Goal: Information Seeking & Learning: Learn about a topic

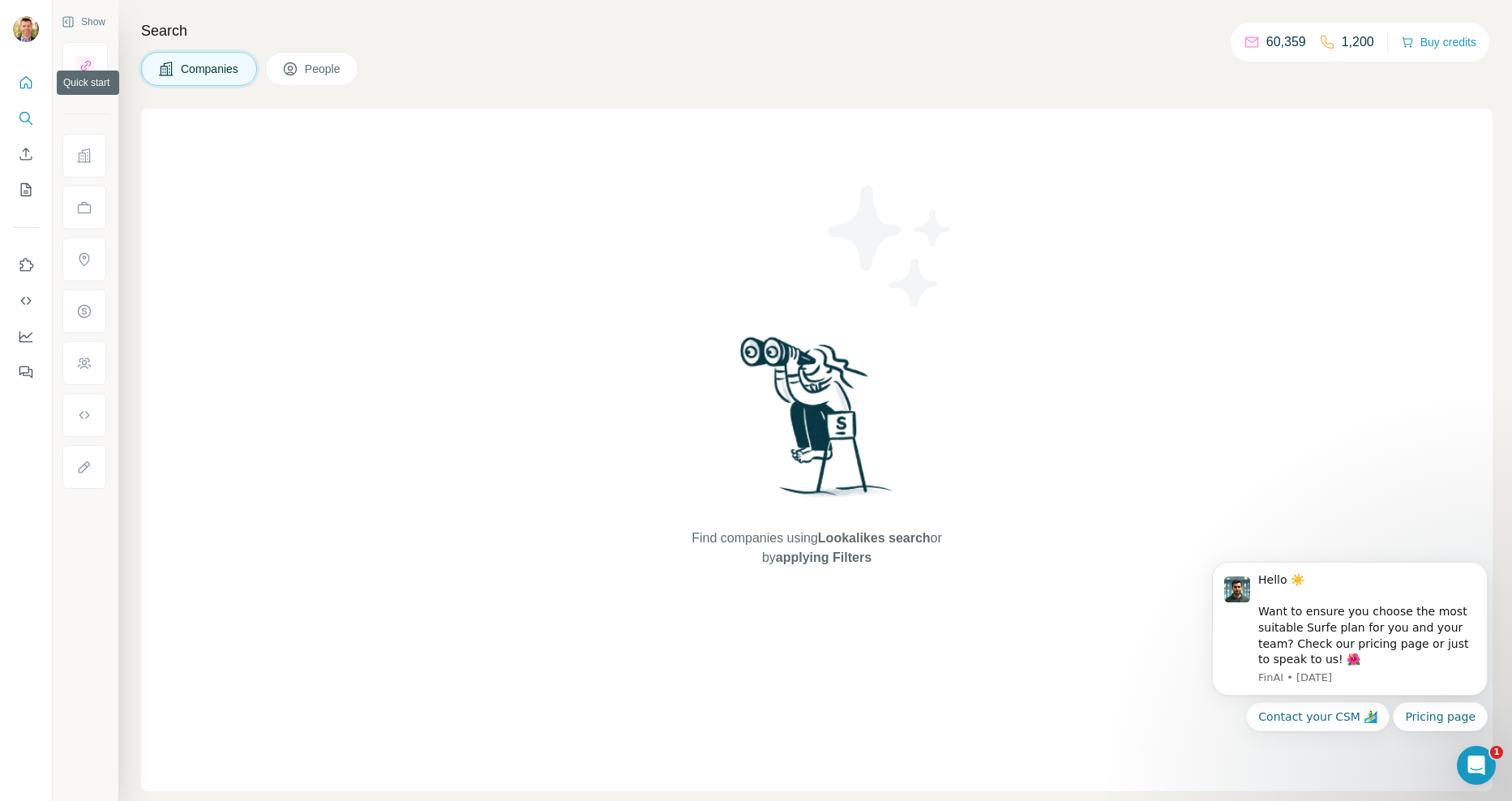
click at [31, 81] on icon "Quick start" at bounding box center [25, 82] width 16 height 16
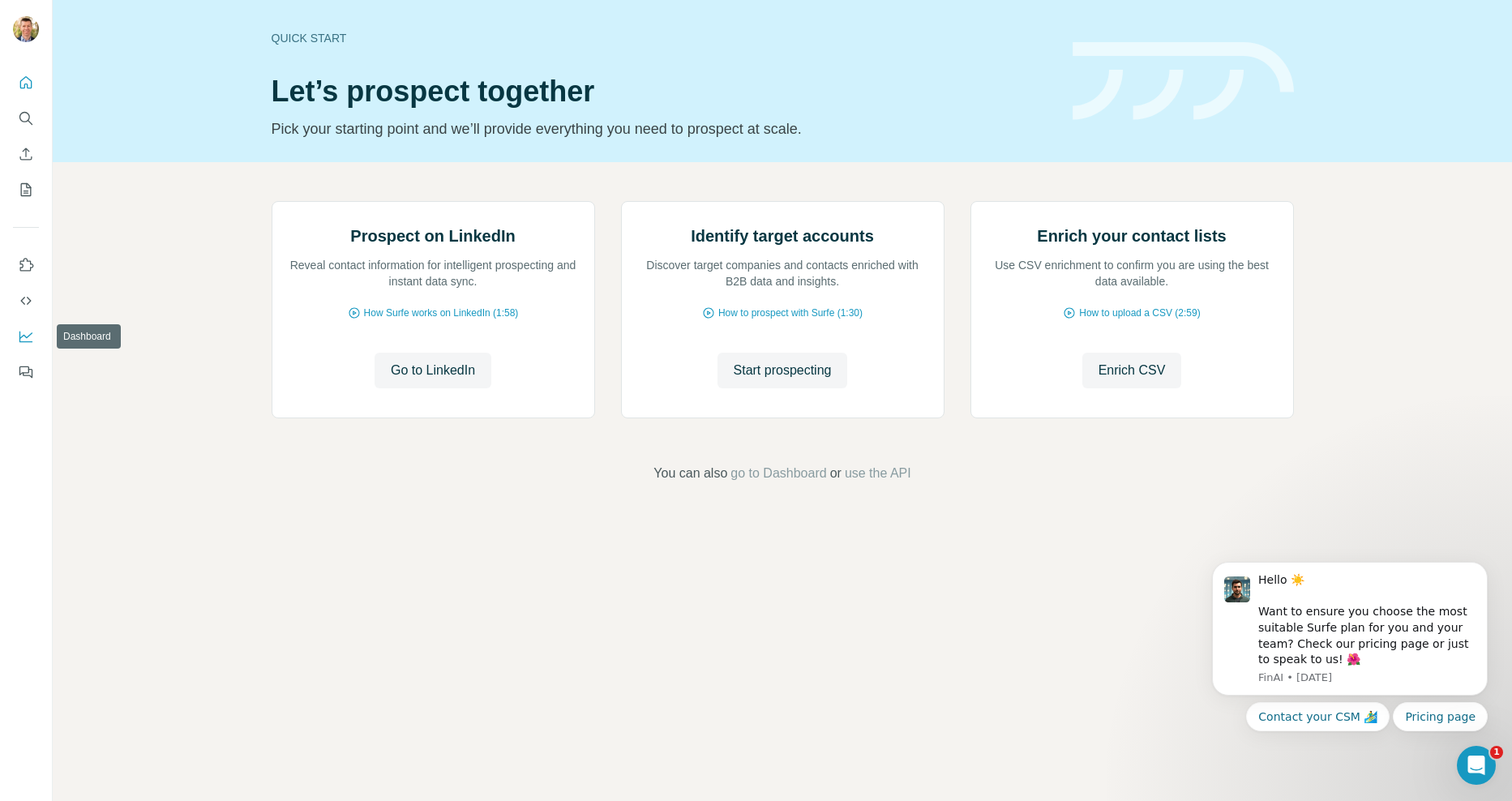
click at [27, 340] on icon "Dashboard" at bounding box center [25, 336] width 16 height 16
click at [185, 464] on div "Prospect on LinkedIn Reveal contact information for intelligent prospecting and…" at bounding box center [782, 342] width 1459 height 360
click at [27, 84] on icon "Quick start" at bounding box center [26, 82] width 12 height 12
click at [27, 190] on icon "My lists" at bounding box center [25, 189] width 16 height 16
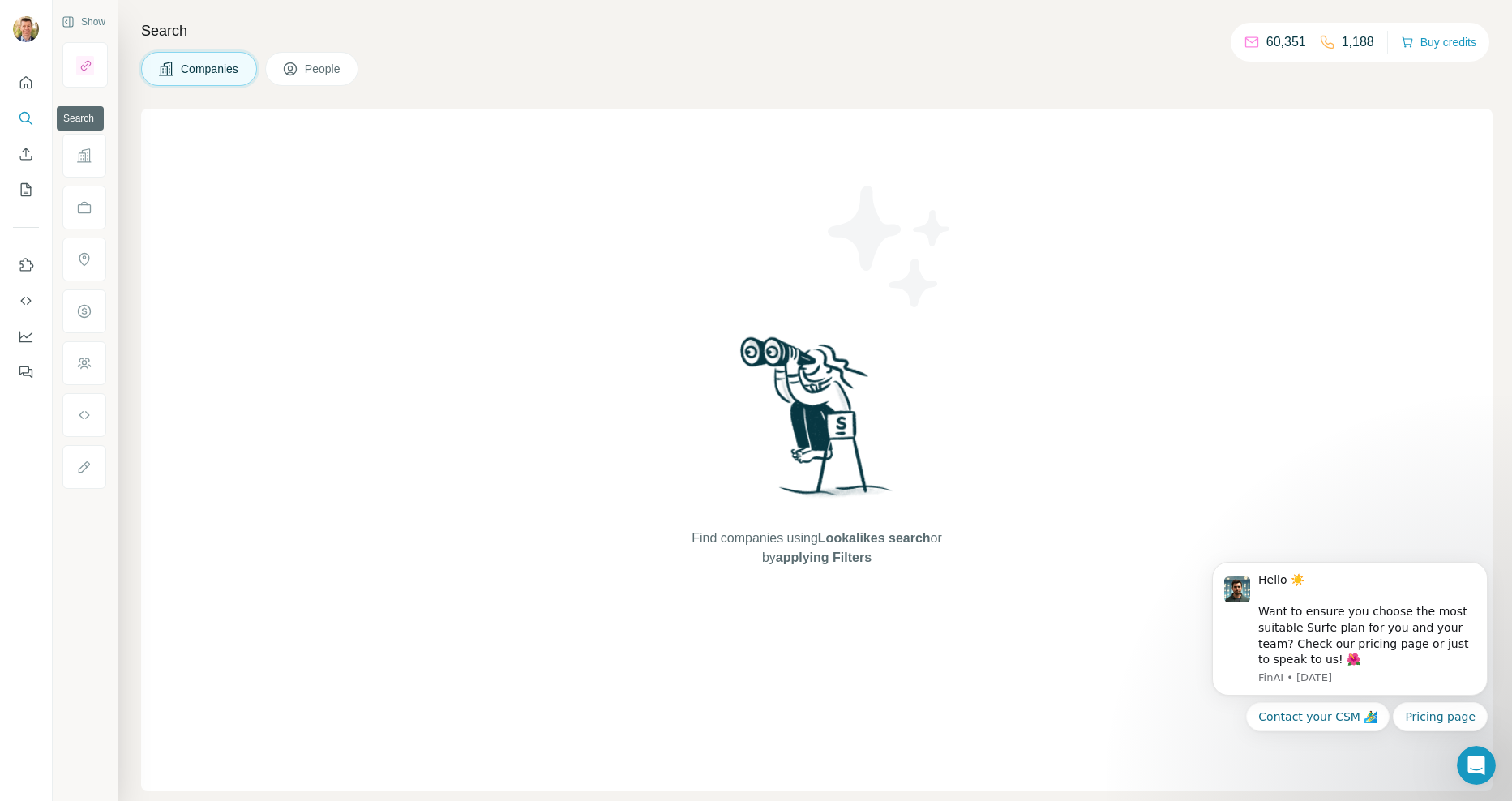
click at [20, 116] on icon "Search" at bounding box center [25, 117] width 10 height 10
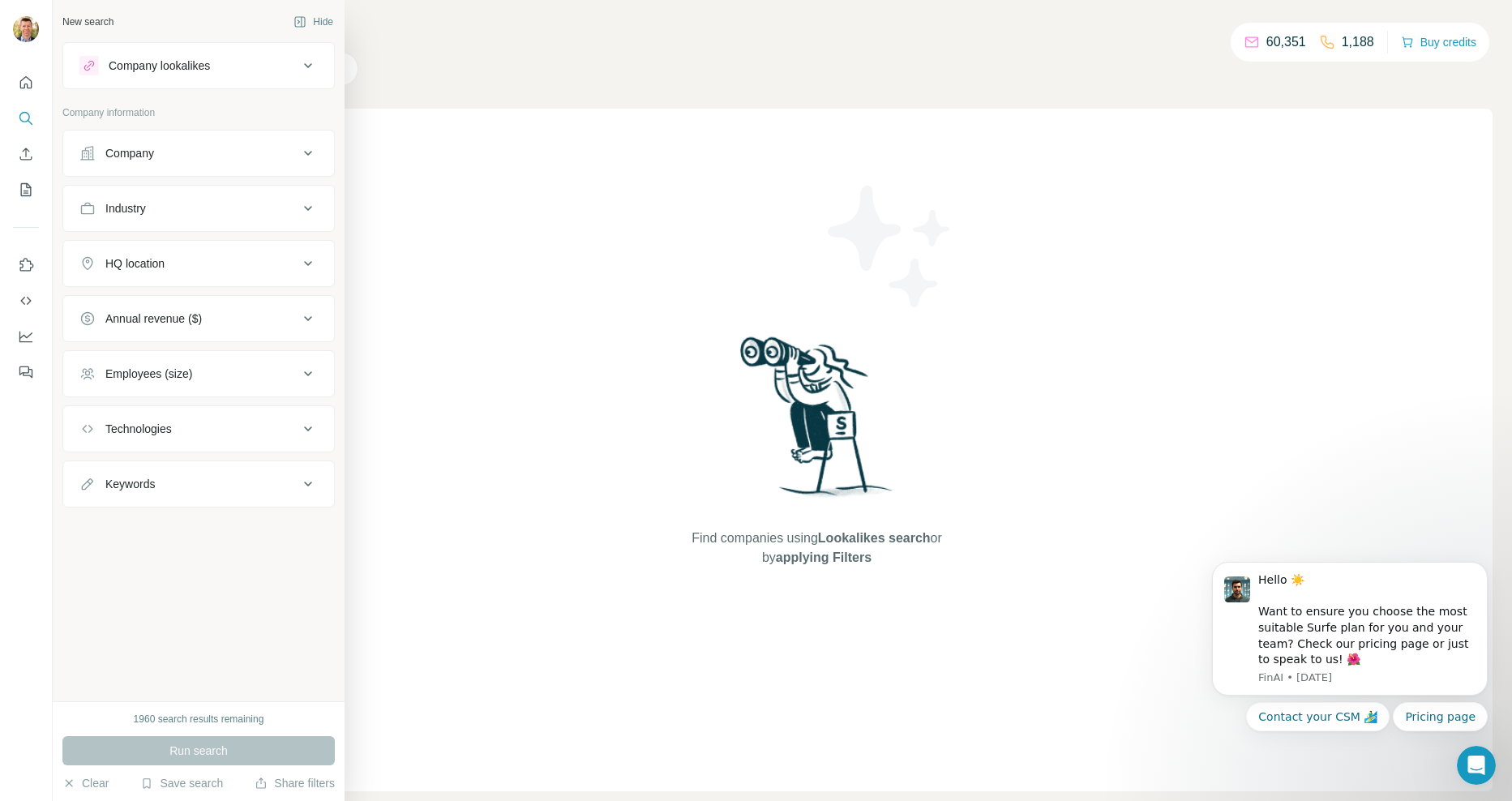
click at [137, 208] on div "Industry" at bounding box center [126, 208] width 41 height 16
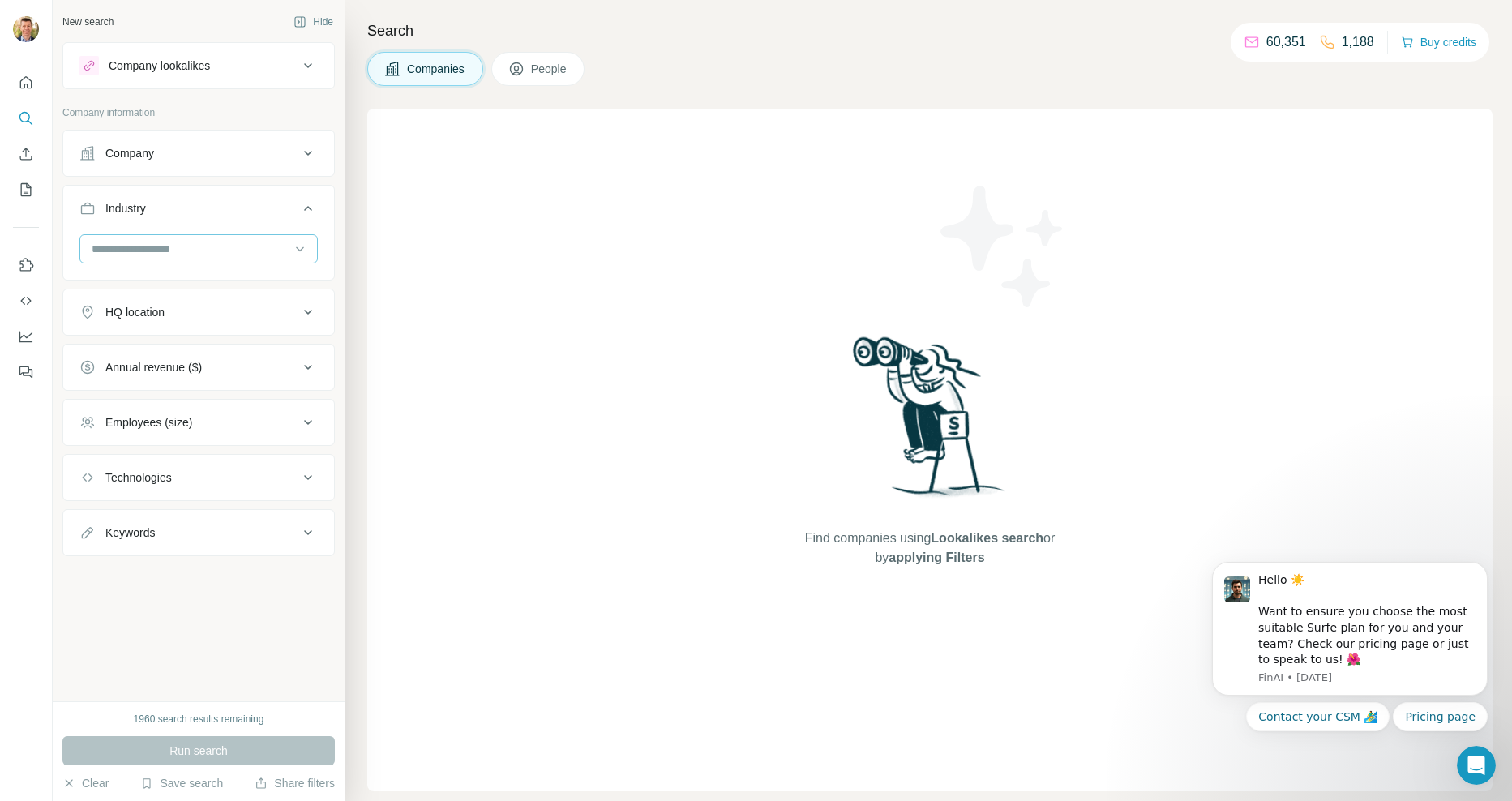
click at [137, 243] on input at bounding box center [190, 249] width 200 height 18
click at [550, 247] on div "Find companies using Lookalikes search or by applying Filters" at bounding box center [929, 450] width 1125 height 683
click at [276, 470] on div "Technologies" at bounding box center [189, 477] width 219 height 16
click at [257, 507] on input "text" at bounding box center [198, 518] width 238 height 29
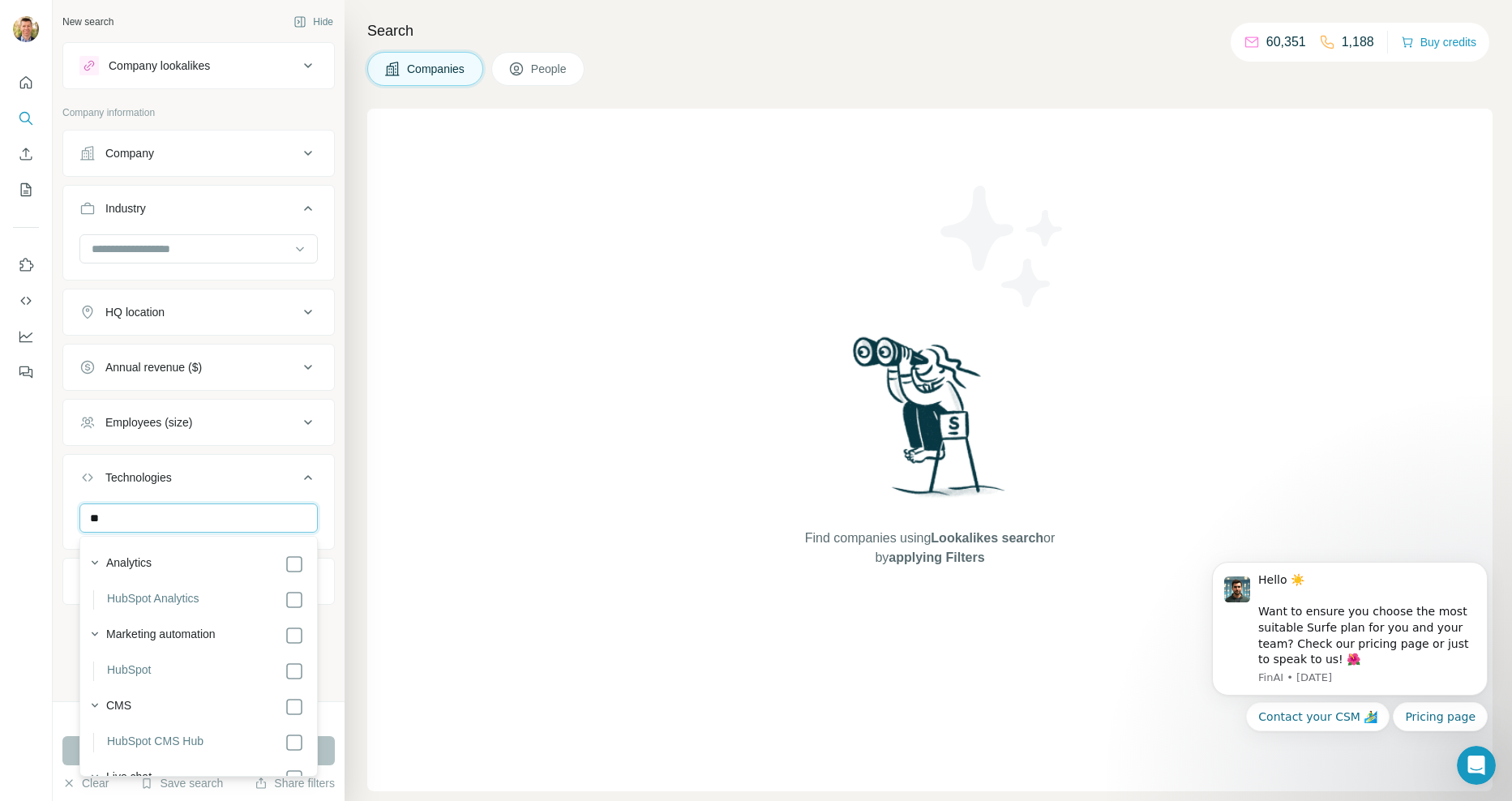
type input "*"
click at [389, 520] on div "Find companies using Lookalikes search or by applying Filters" at bounding box center [929, 450] width 1125 height 683
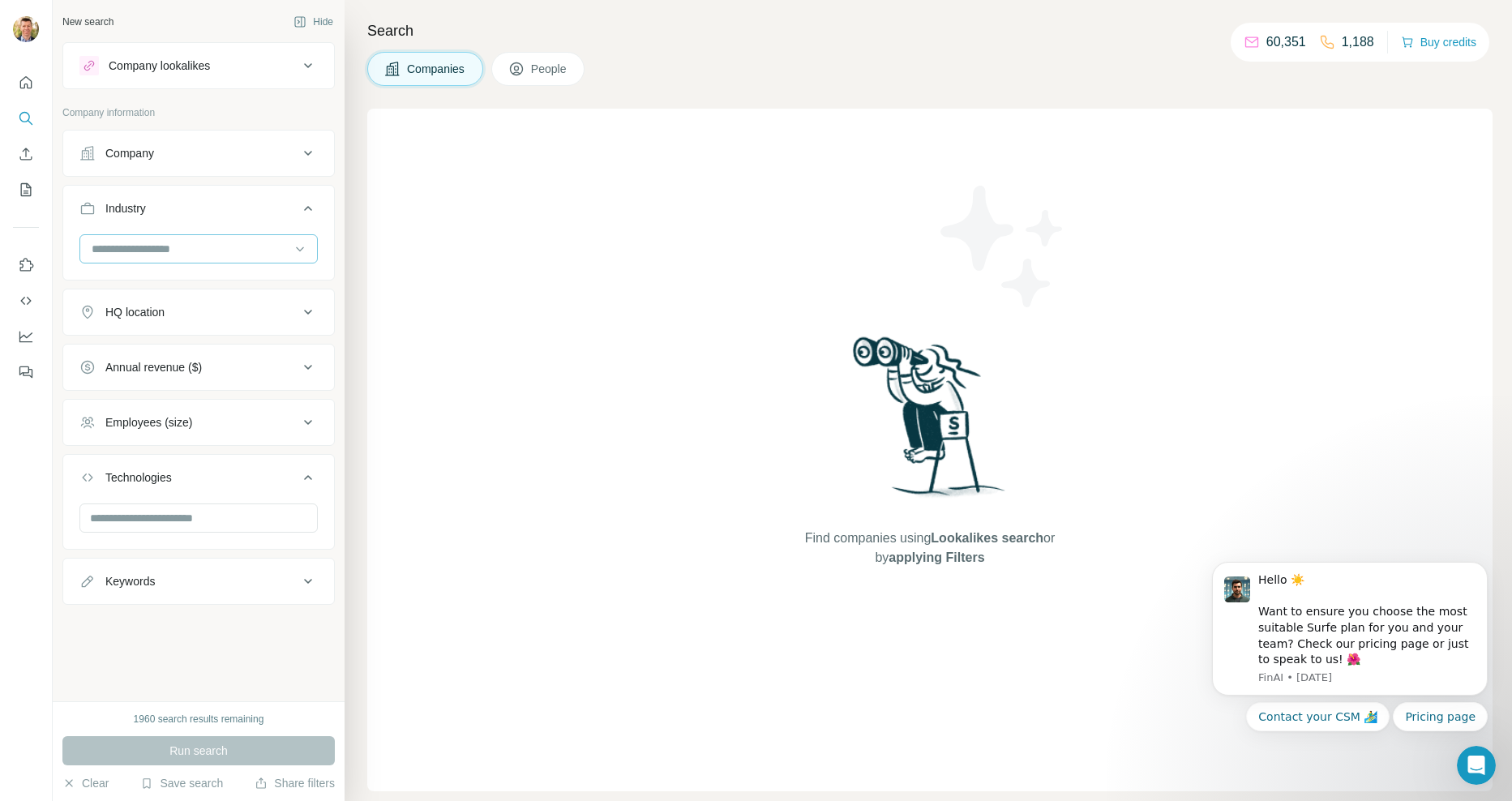
click at [178, 252] on input at bounding box center [190, 249] width 200 height 18
type input "*"
click at [233, 297] on div "B2B" at bounding box center [198, 288] width 211 height 16
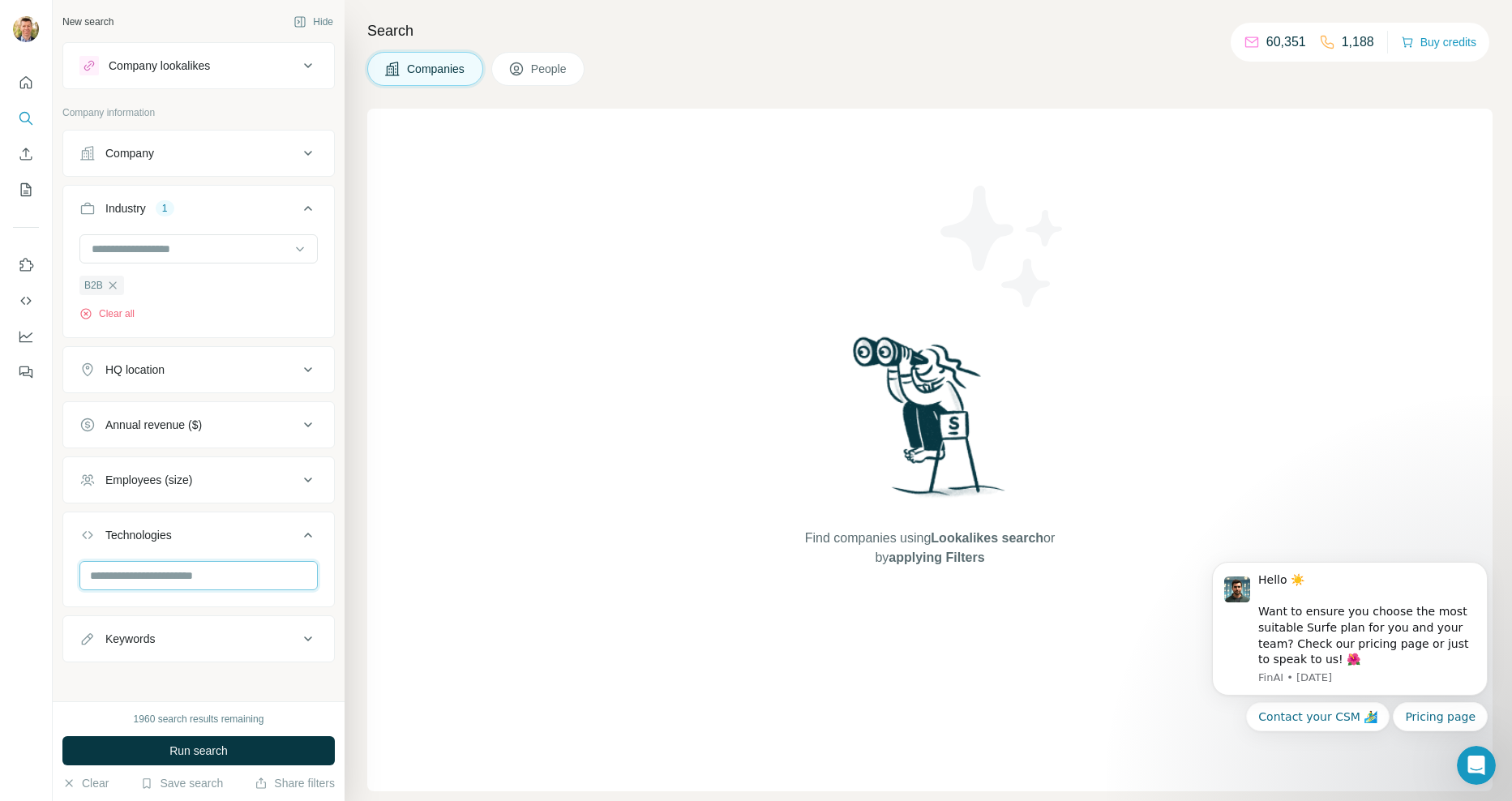
click at [156, 585] on input "text" at bounding box center [198, 575] width 238 height 29
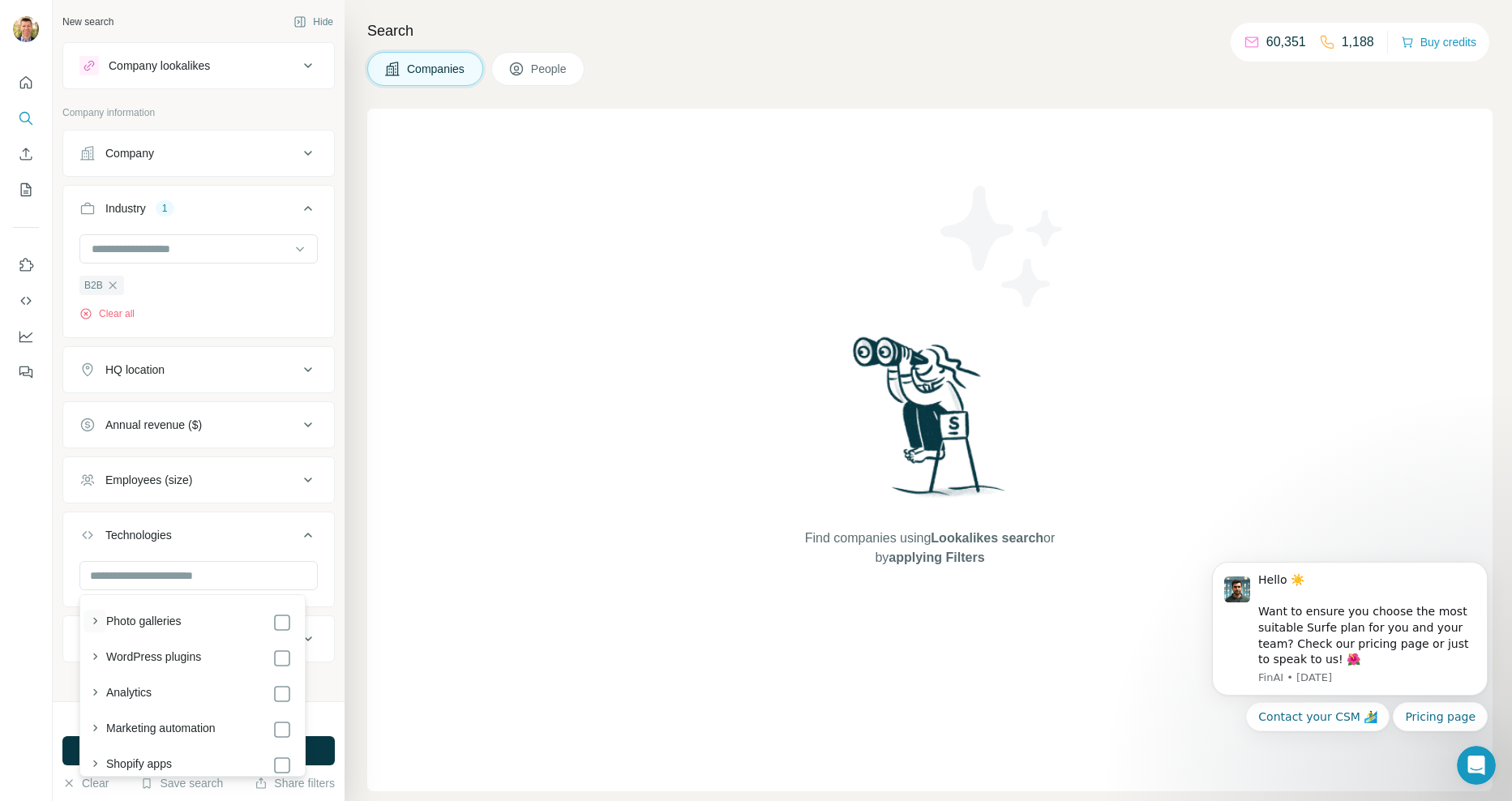
click at [92, 621] on icon "button" at bounding box center [94, 621] width 16 height 16
click at [57, 563] on div "New search Hide Company lookalikes Company information Company Industry 1 B2B C…" at bounding box center [198, 350] width 292 height 702
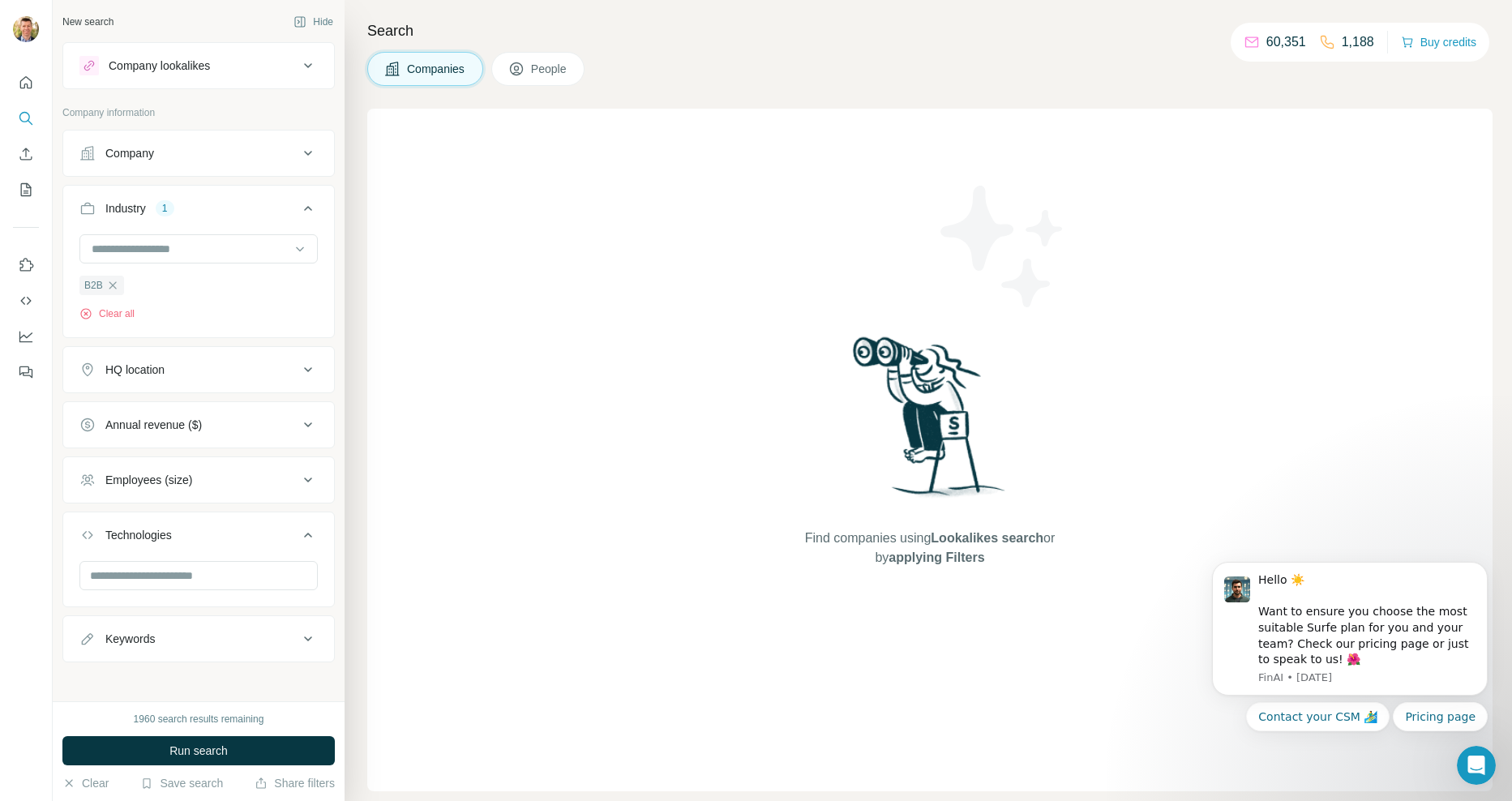
click at [142, 640] on div "Keywords" at bounding box center [130, 639] width 49 height 16
click at [84, 316] on icon "button" at bounding box center [86, 313] width 13 height 13
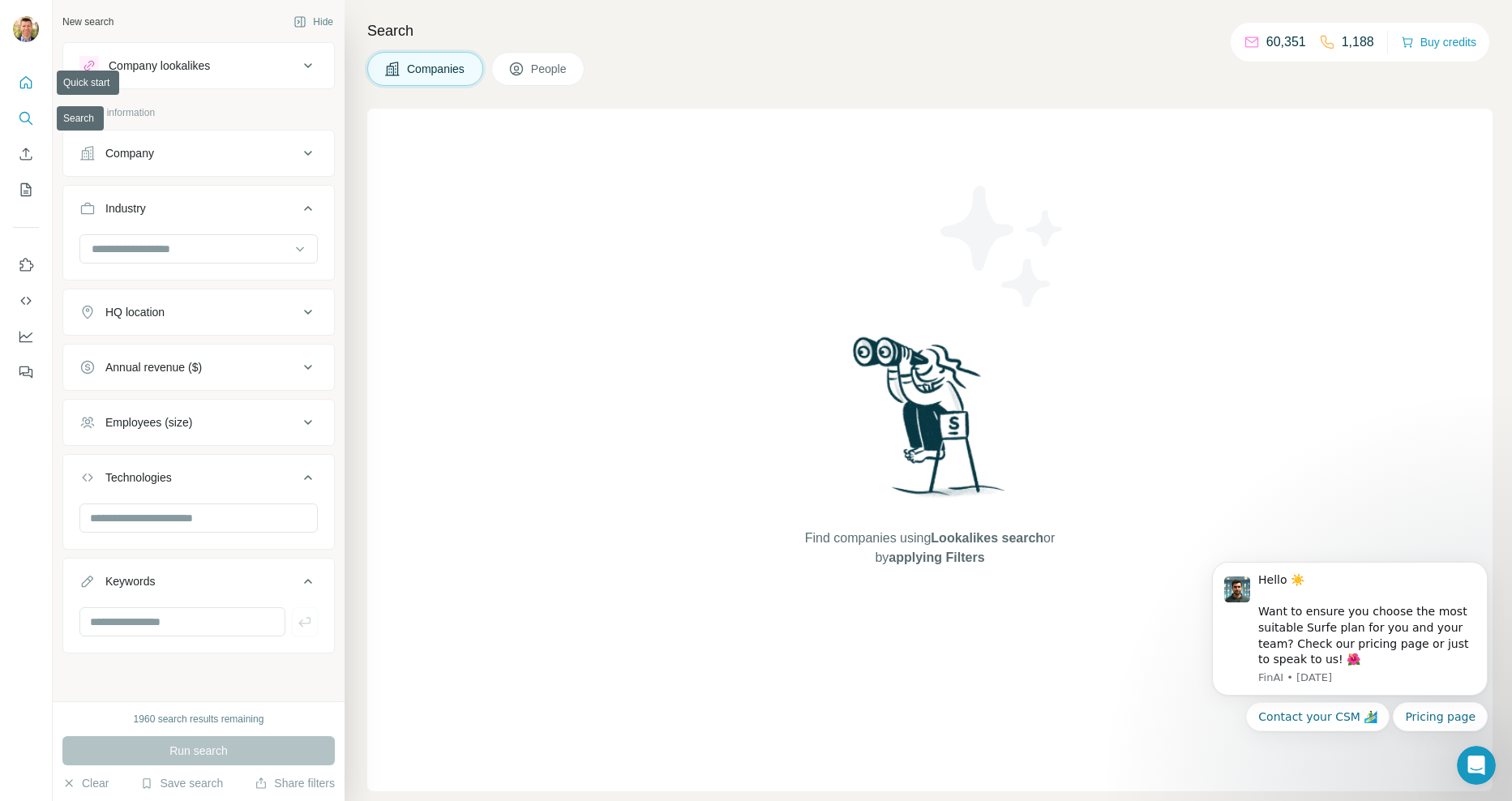
click at [27, 83] on icon "Quick start" at bounding box center [25, 82] width 16 height 16
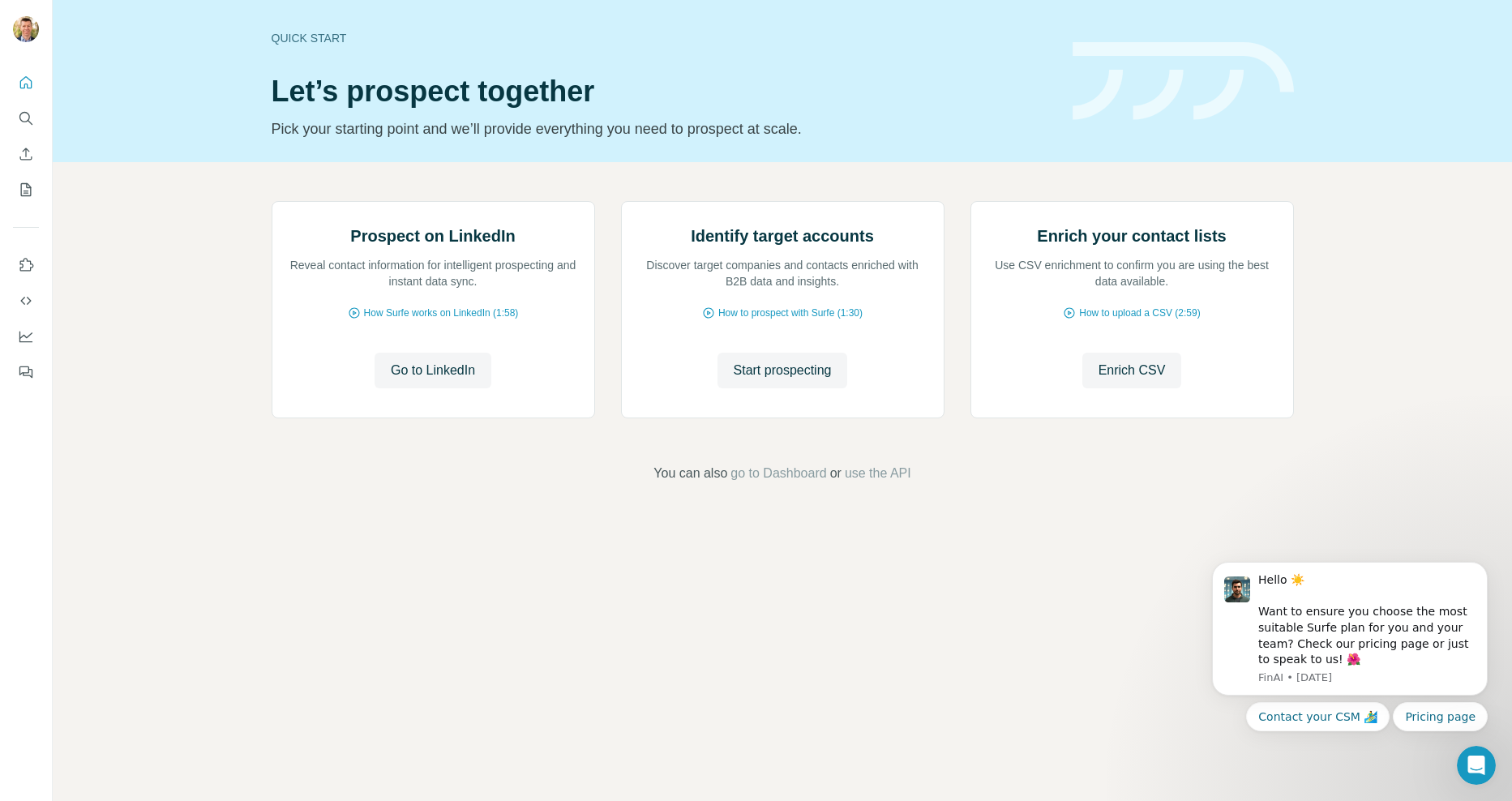
click at [96, 230] on div "Prospect on LinkedIn Reveal contact information for intelligent prospecting and…" at bounding box center [782, 342] width 1459 height 360
click at [25, 300] on icon "Use Surfe API" at bounding box center [25, 300] width 16 height 16
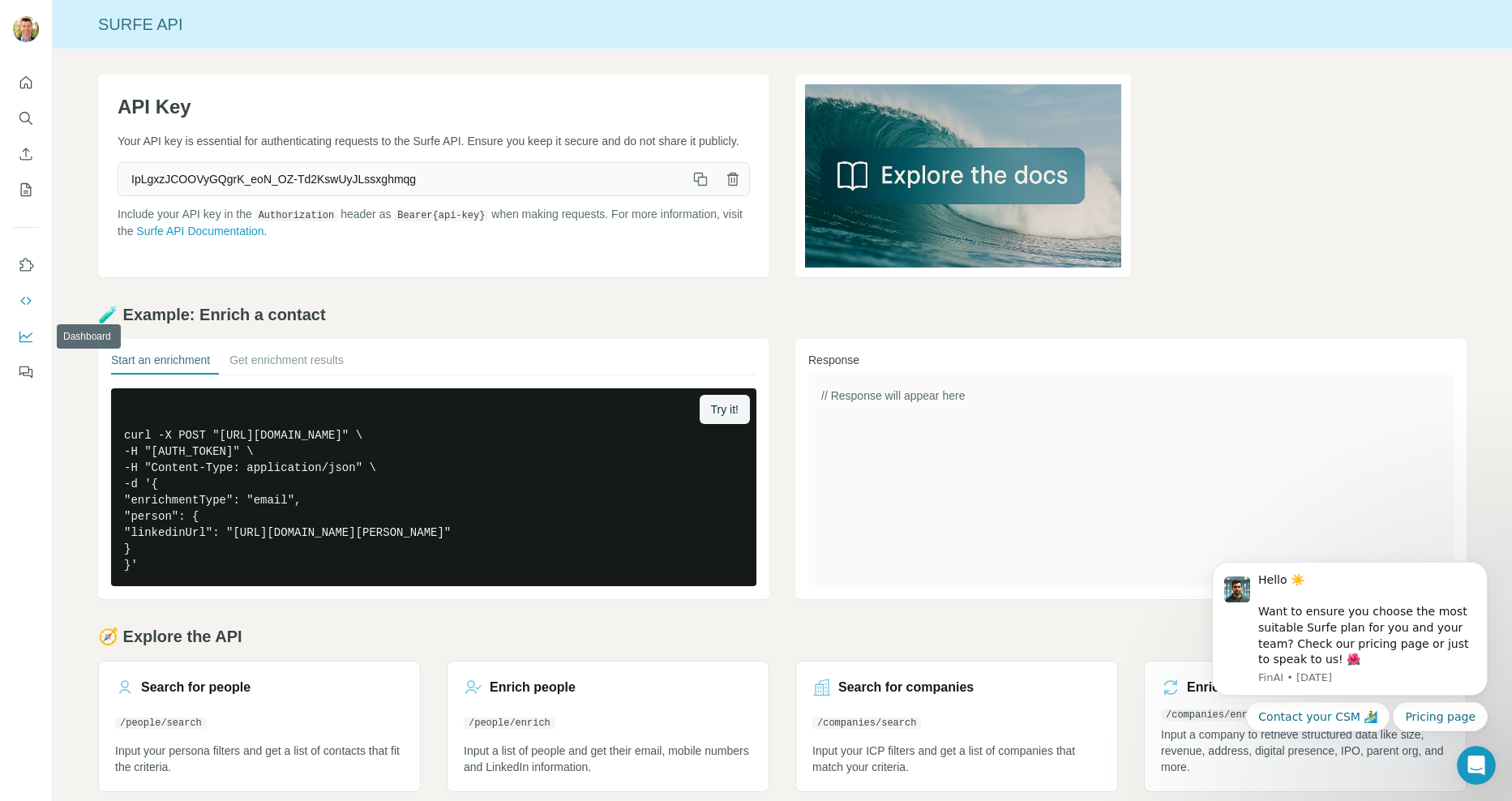
click at [26, 332] on icon "Dashboard" at bounding box center [25, 336] width 16 height 16
click at [39, 125] on div at bounding box center [25, 222] width 52 height 328
click at [31, 120] on icon "Search" at bounding box center [25, 118] width 16 height 16
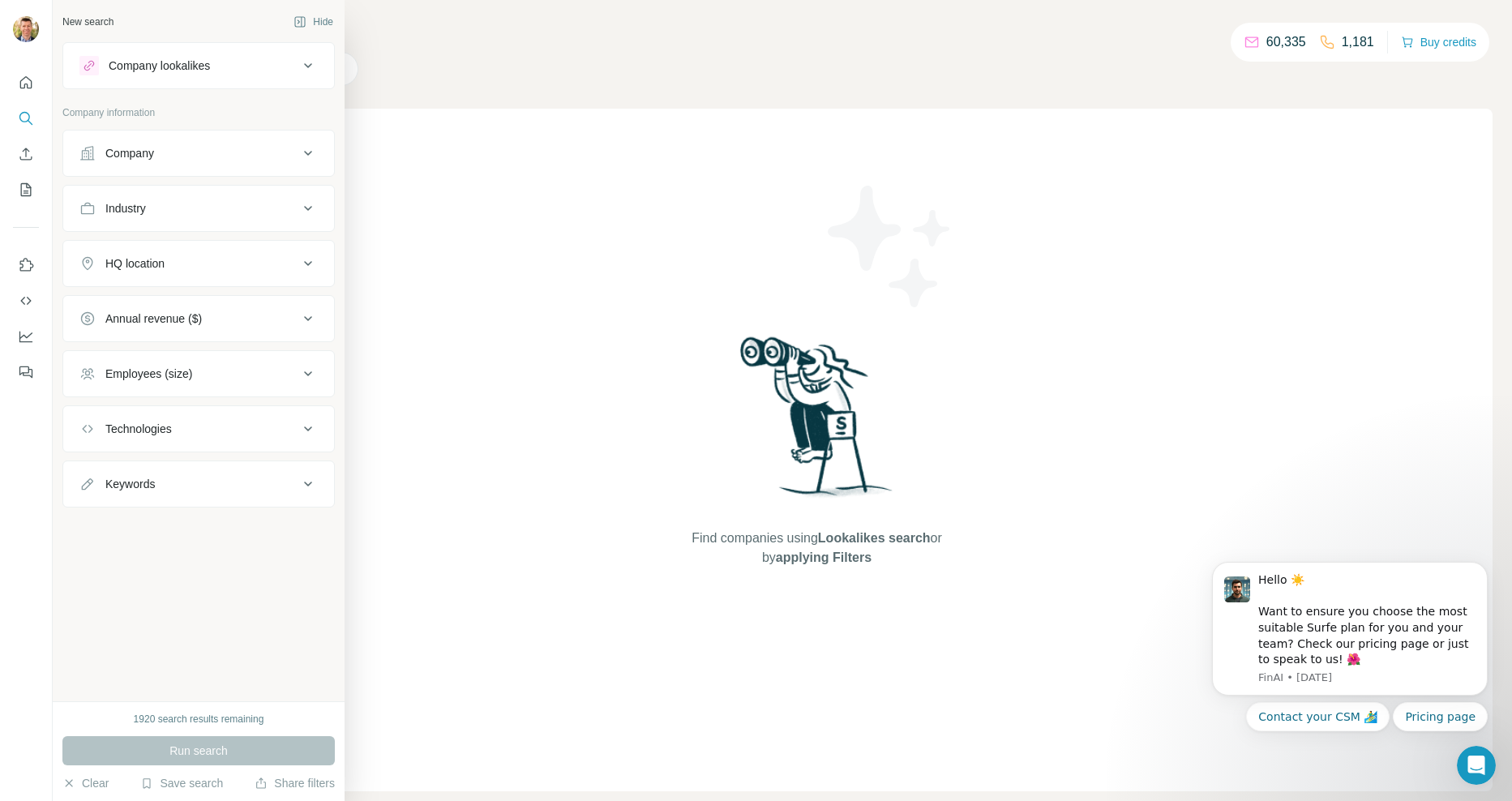
click at [192, 65] on div "Company lookalikes" at bounding box center [159, 65] width 101 height 16
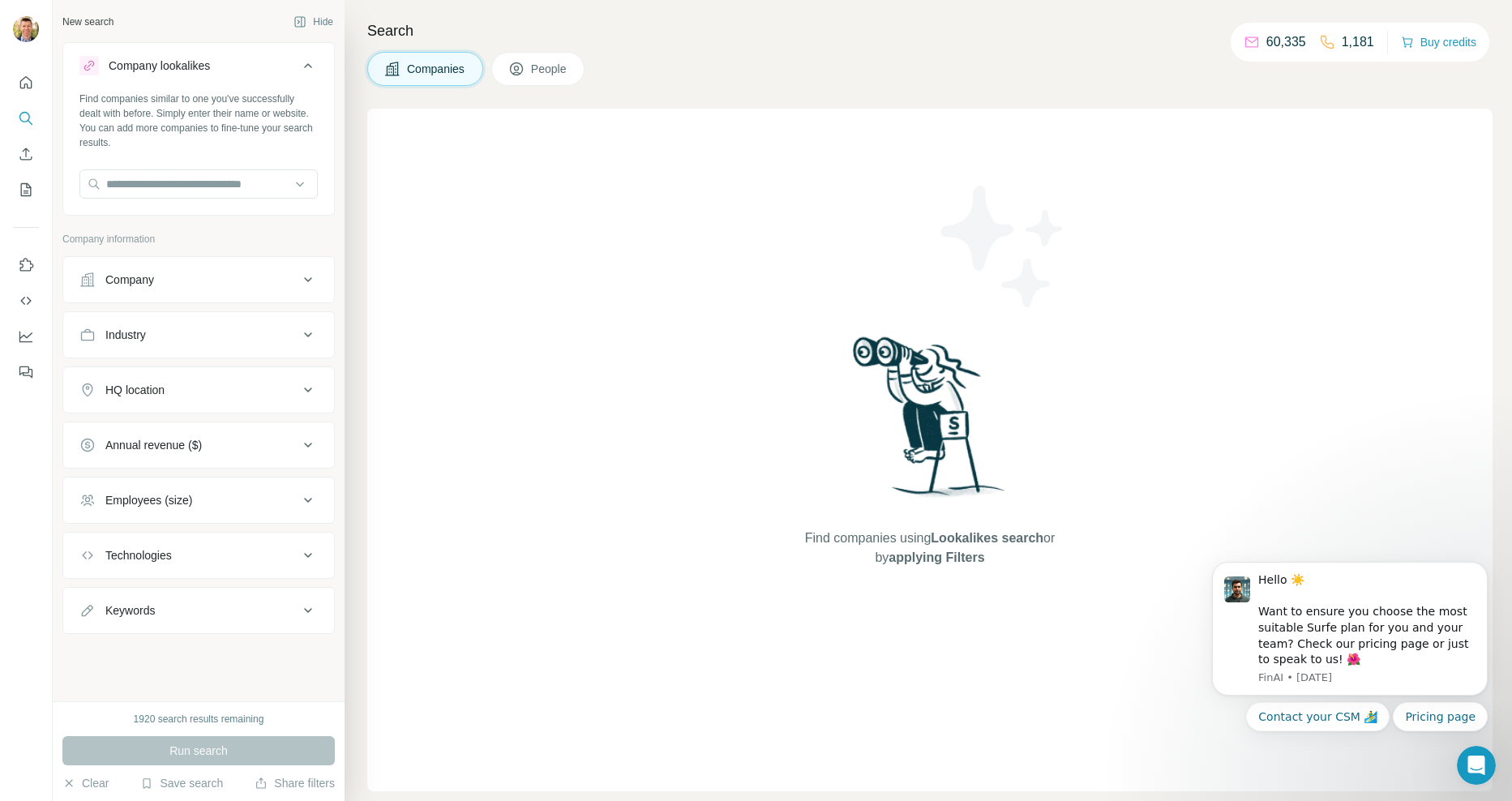
click at [192, 65] on div "Company lookalikes" at bounding box center [159, 65] width 101 height 16
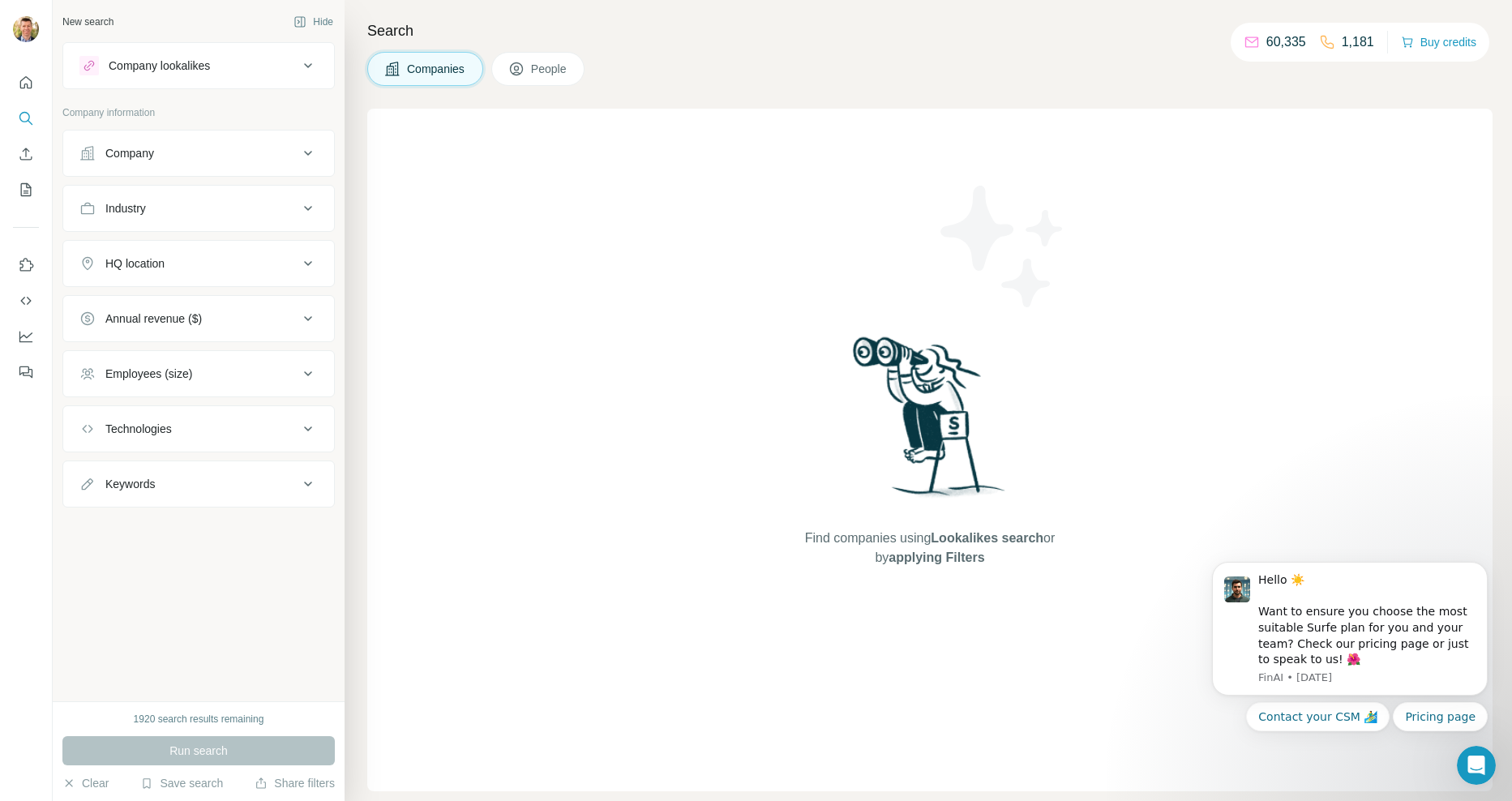
click at [167, 159] on div "Company" at bounding box center [189, 153] width 219 height 16
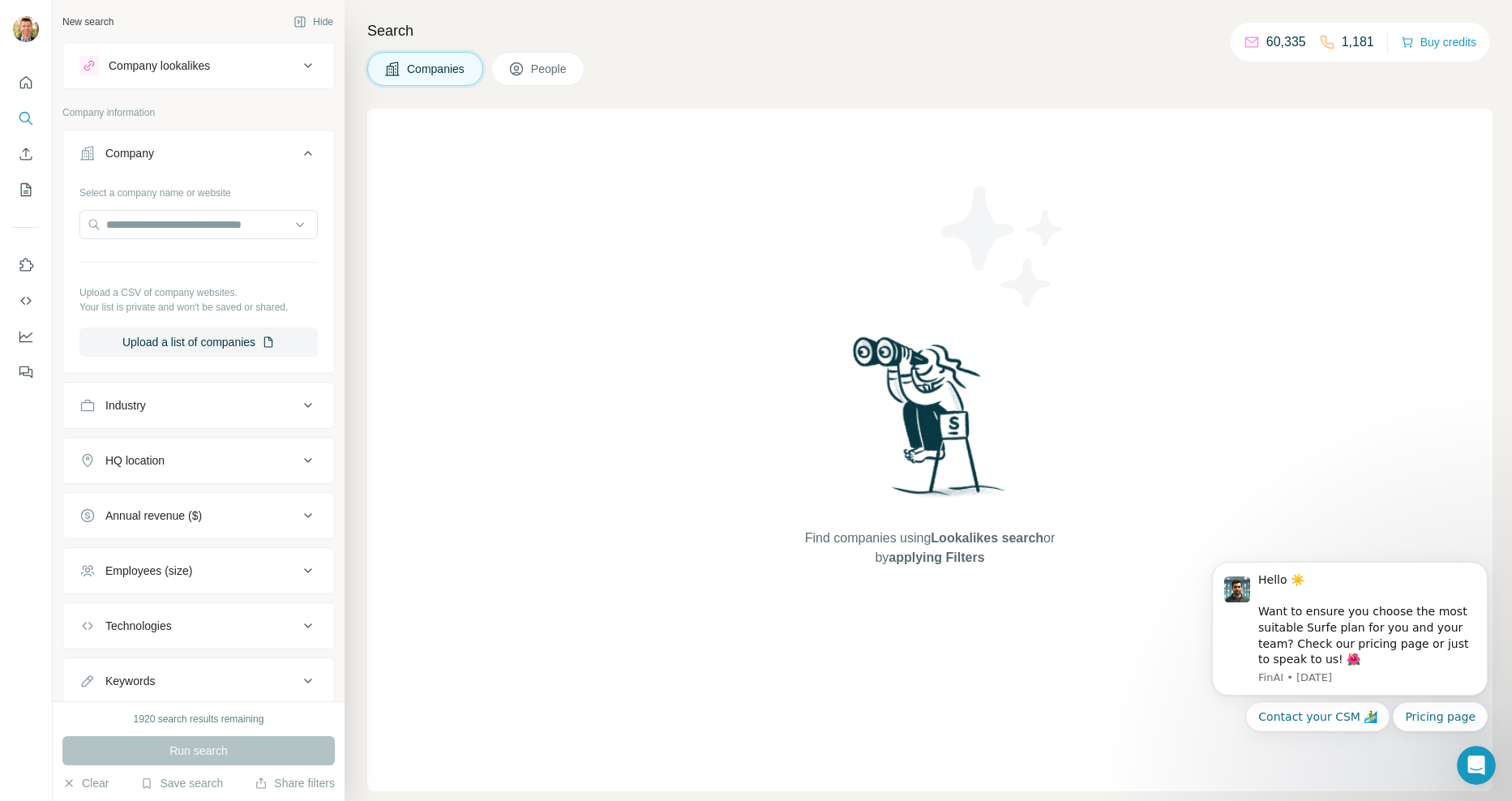
click at [170, 158] on div "Company" at bounding box center [189, 153] width 219 height 16
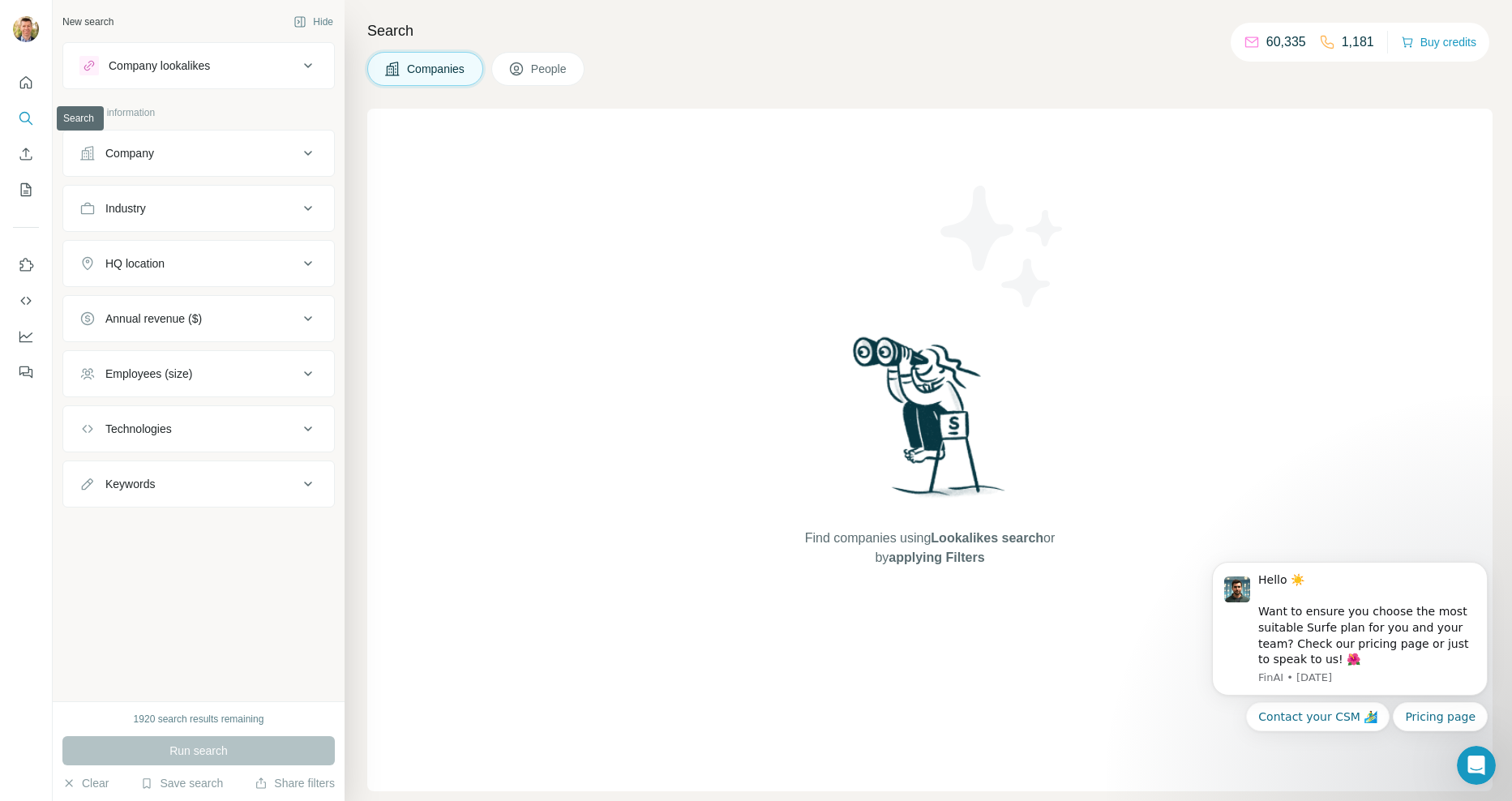
click at [31, 124] on icon "Search" at bounding box center [25, 118] width 16 height 16
click at [550, 76] on span "People" at bounding box center [550, 69] width 37 height 16
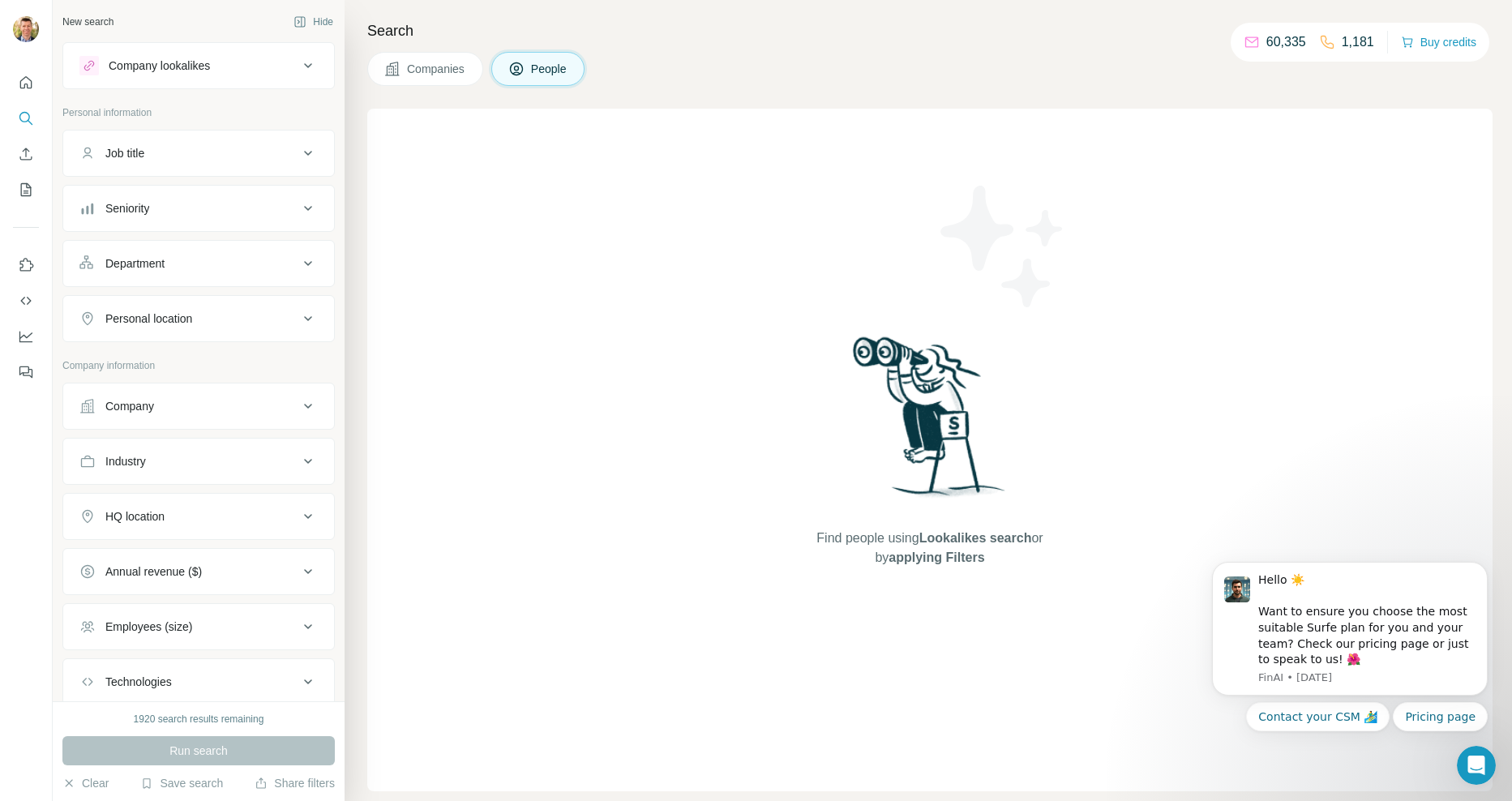
click at [217, 151] on div "Job title" at bounding box center [189, 153] width 219 height 16
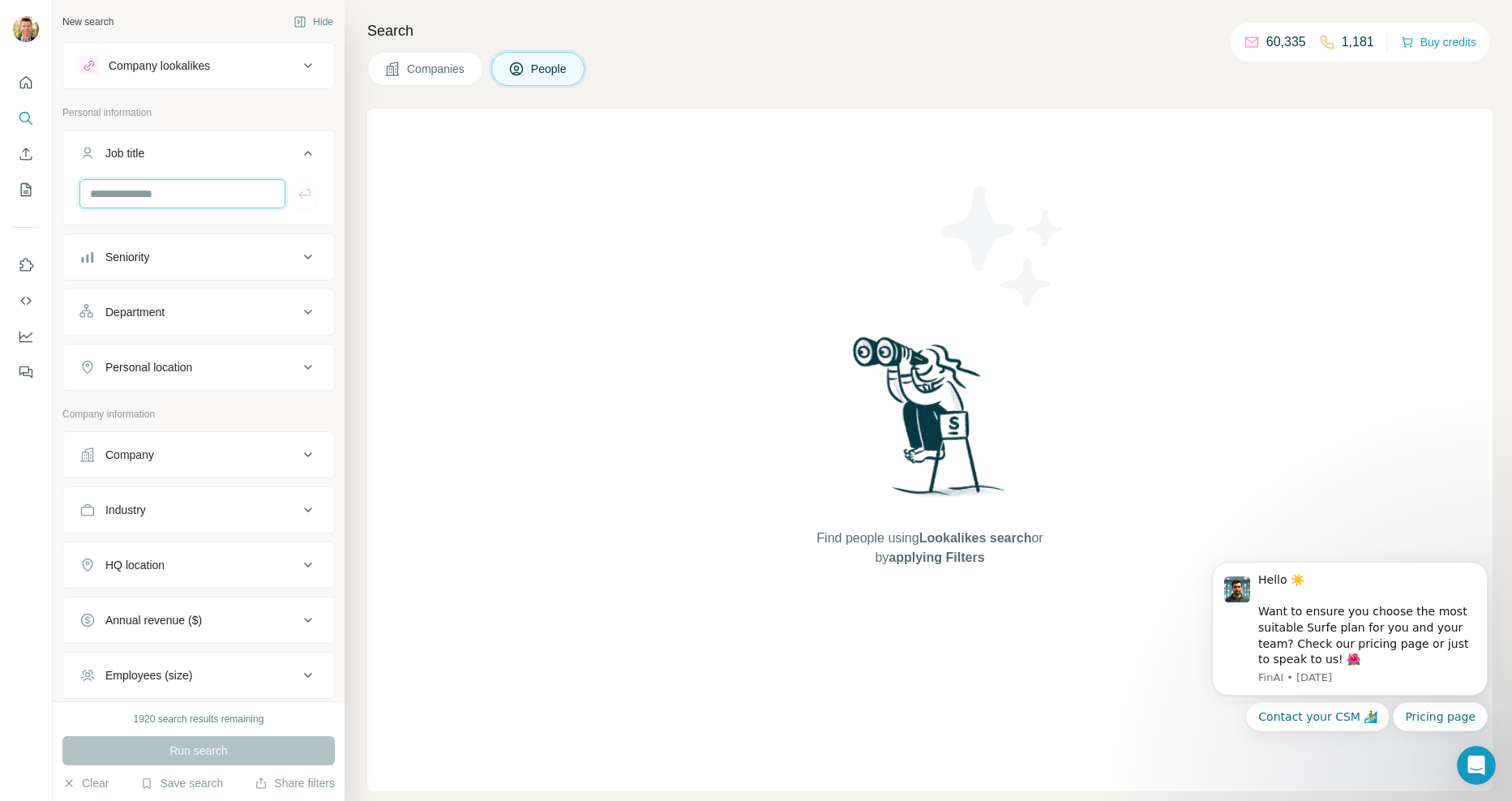
click at [175, 191] on input "text" at bounding box center [182, 193] width 206 height 29
